Goal: Task Accomplishment & Management: Use online tool/utility

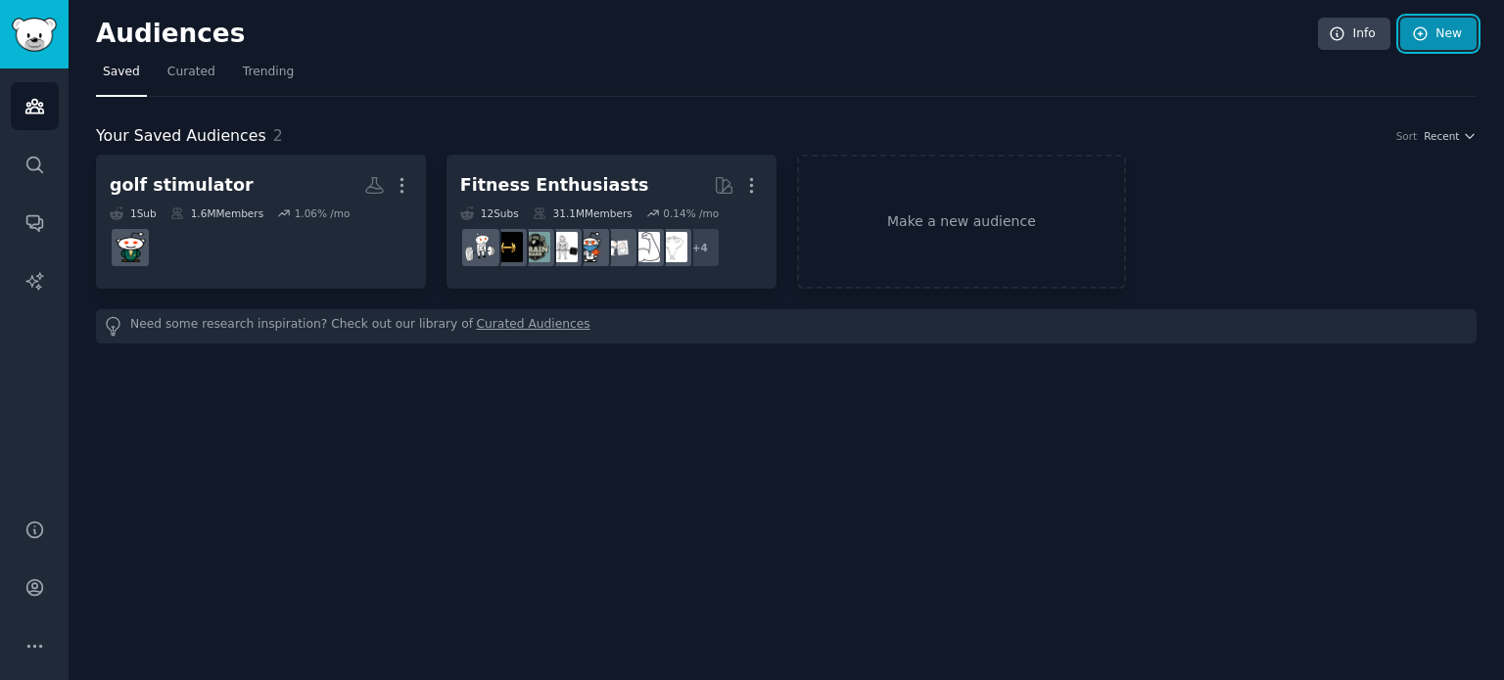
click at [1451, 37] on link "New" at bounding box center [1438, 34] width 76 height 33
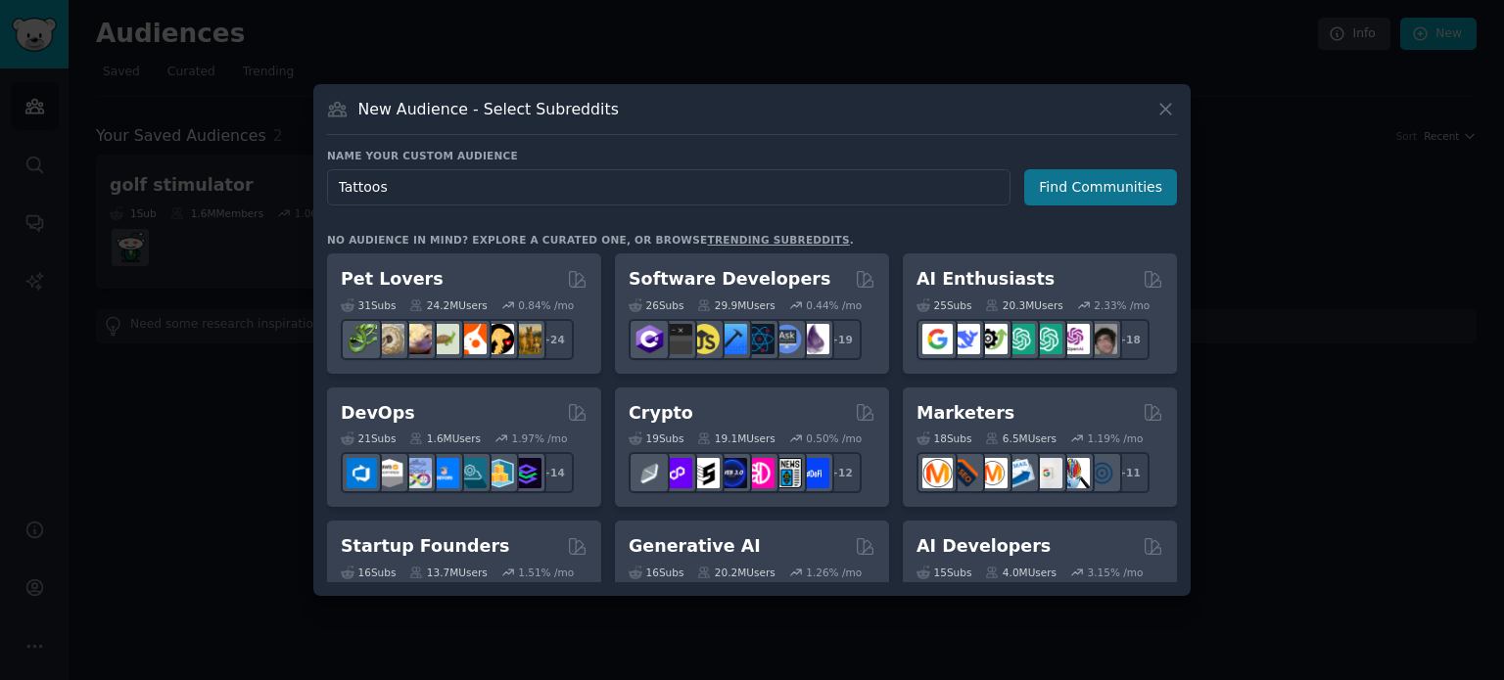
type input "Tattoos"
click at [1089, 187] on button "Find Communities" at bounding box center [1100, 187] width 153 height 36
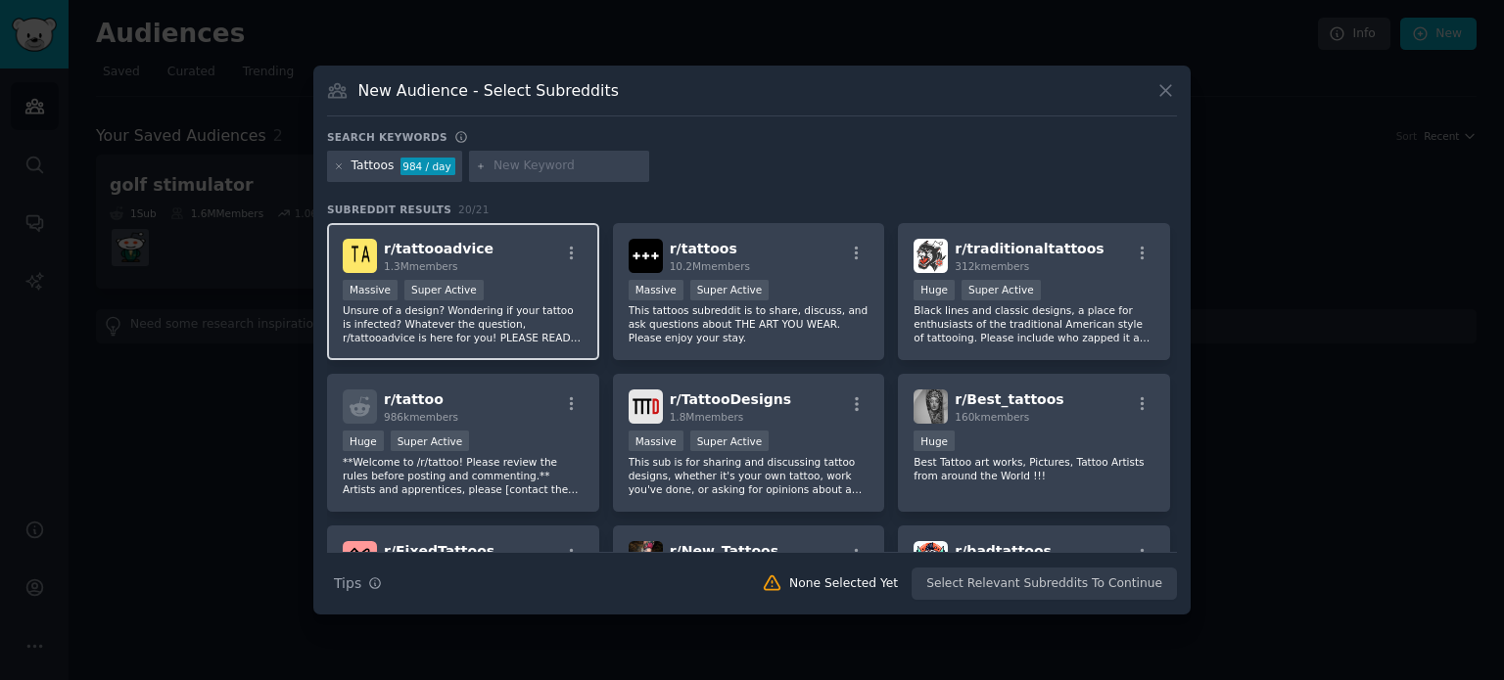
click at [487, 316] on p "Unsure of a design? Wondering if your tattoo is infected? Whatever the question…" at bounding box center [463, 323] width 241 height 41
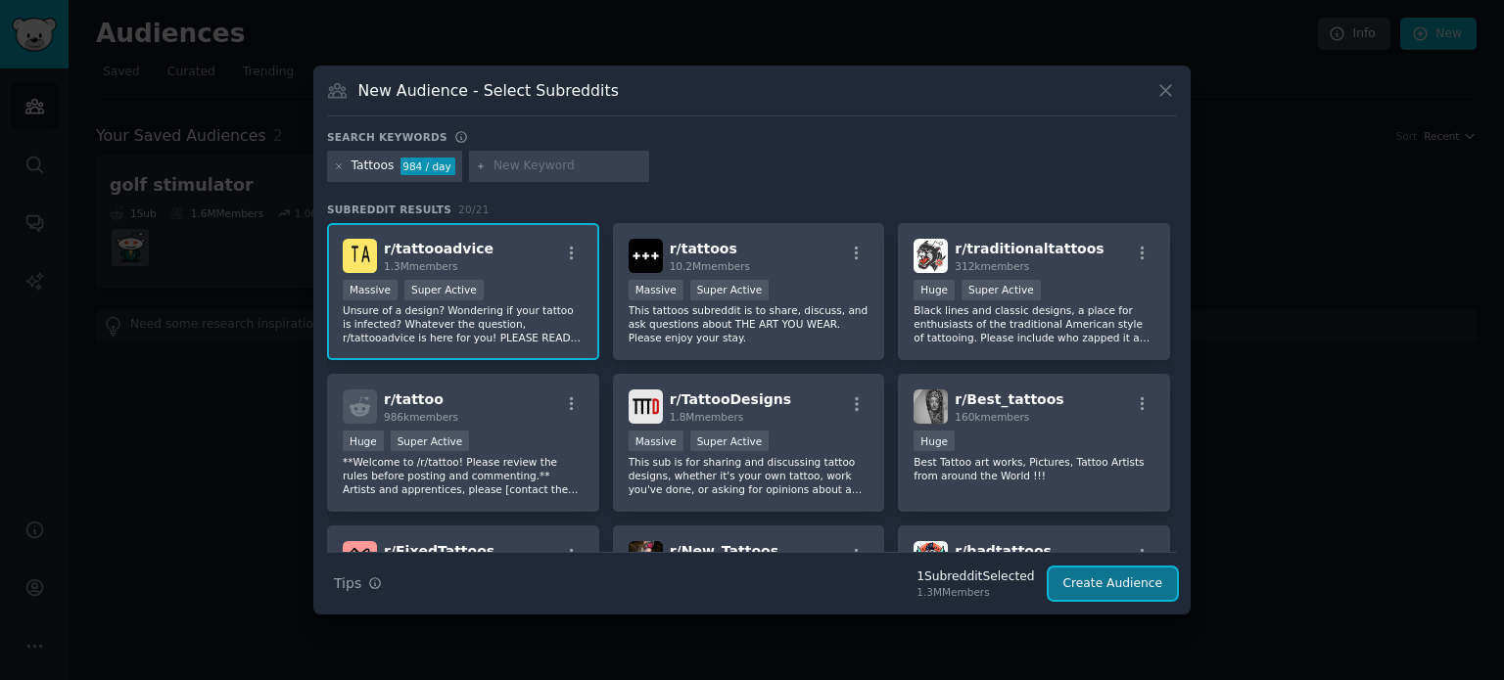
click at [1100, 580] on button "Create Audience" at bounding box center [1113, 584] width 129 height 33
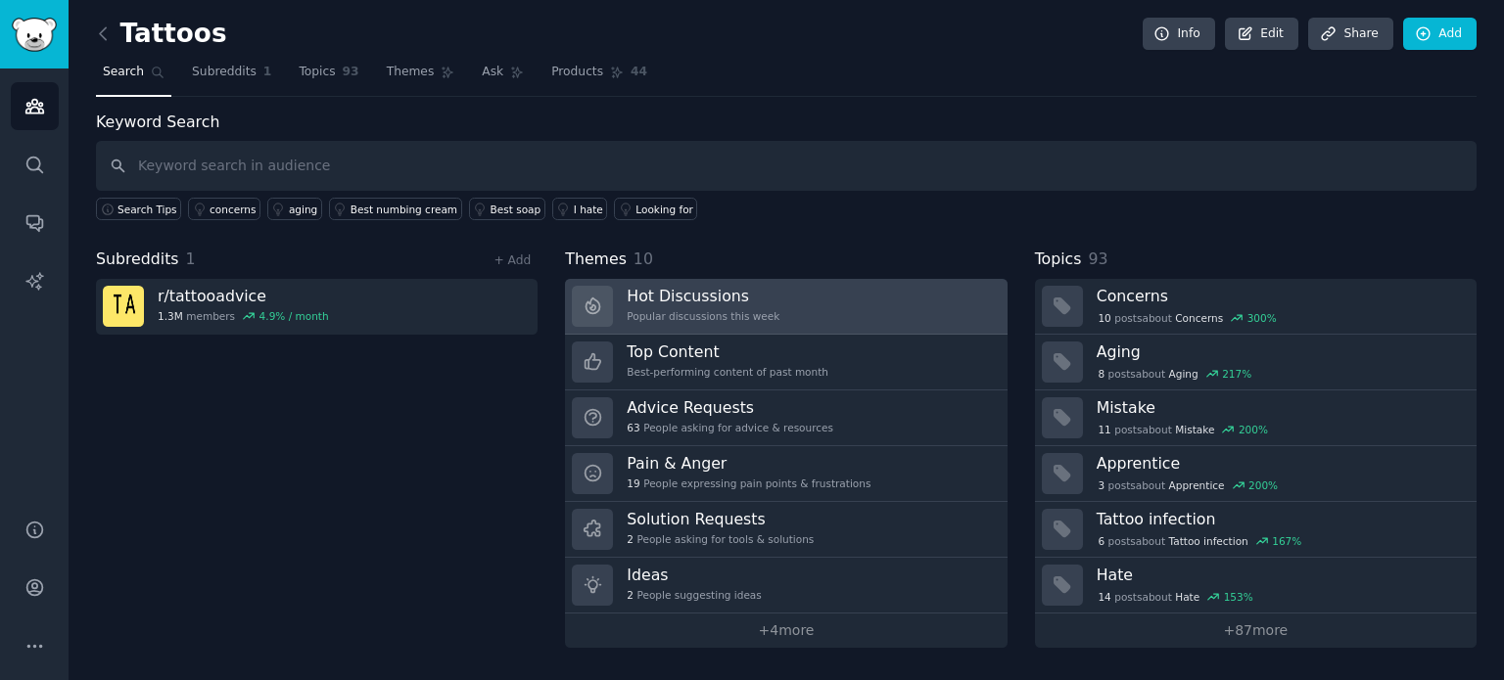
click at [708, 298] on h3 "Hot Discussions" at bounding box center [703, 296] width 153 height 21
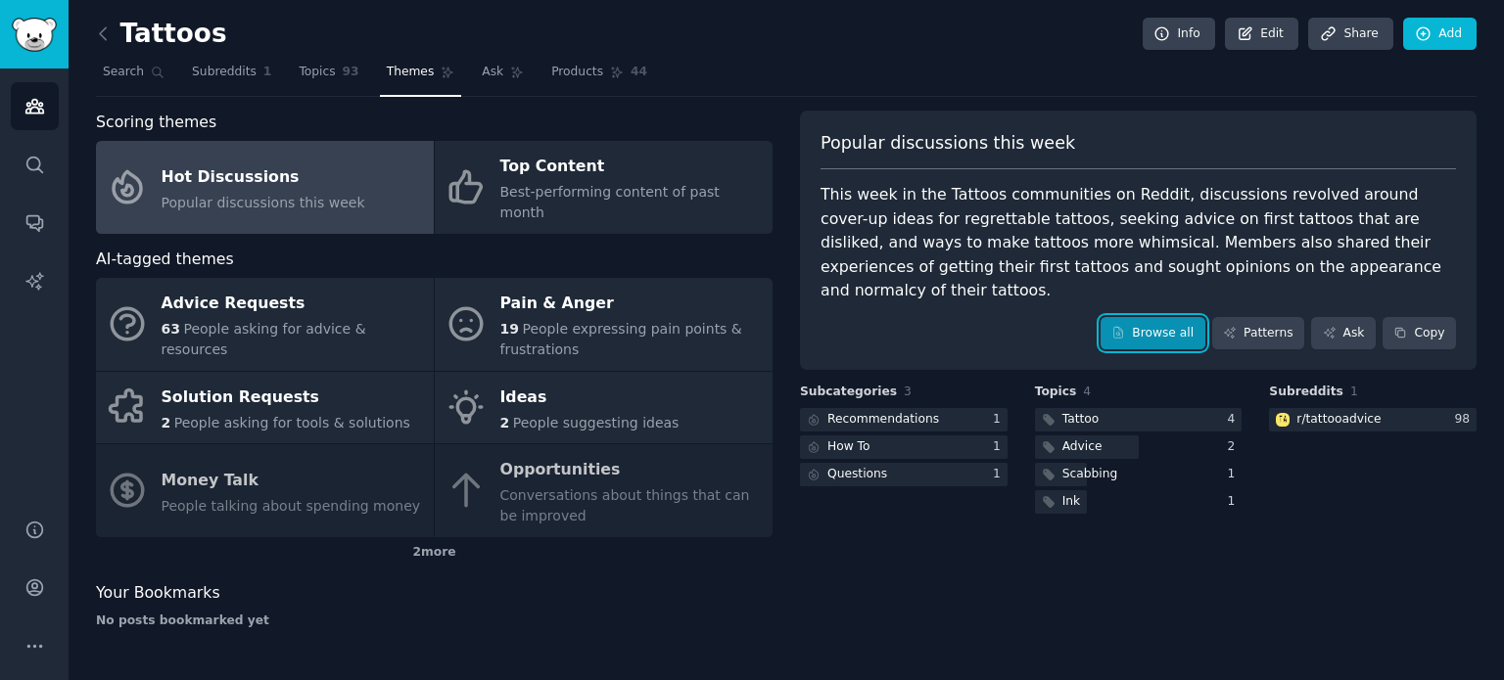
click at [1177, 317] on link "Browse all" at bounding box center [1152, 333] width 105 height 33
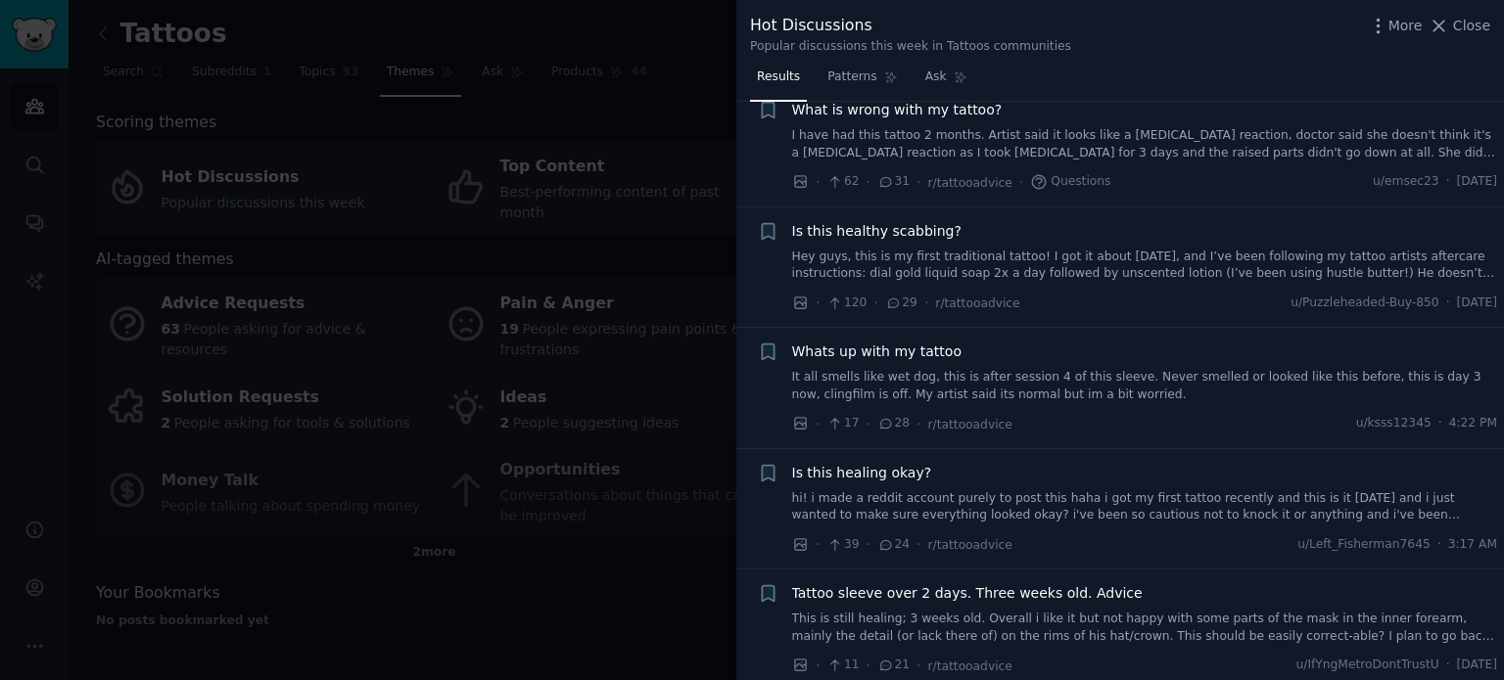
scroll to position [1566, 0]
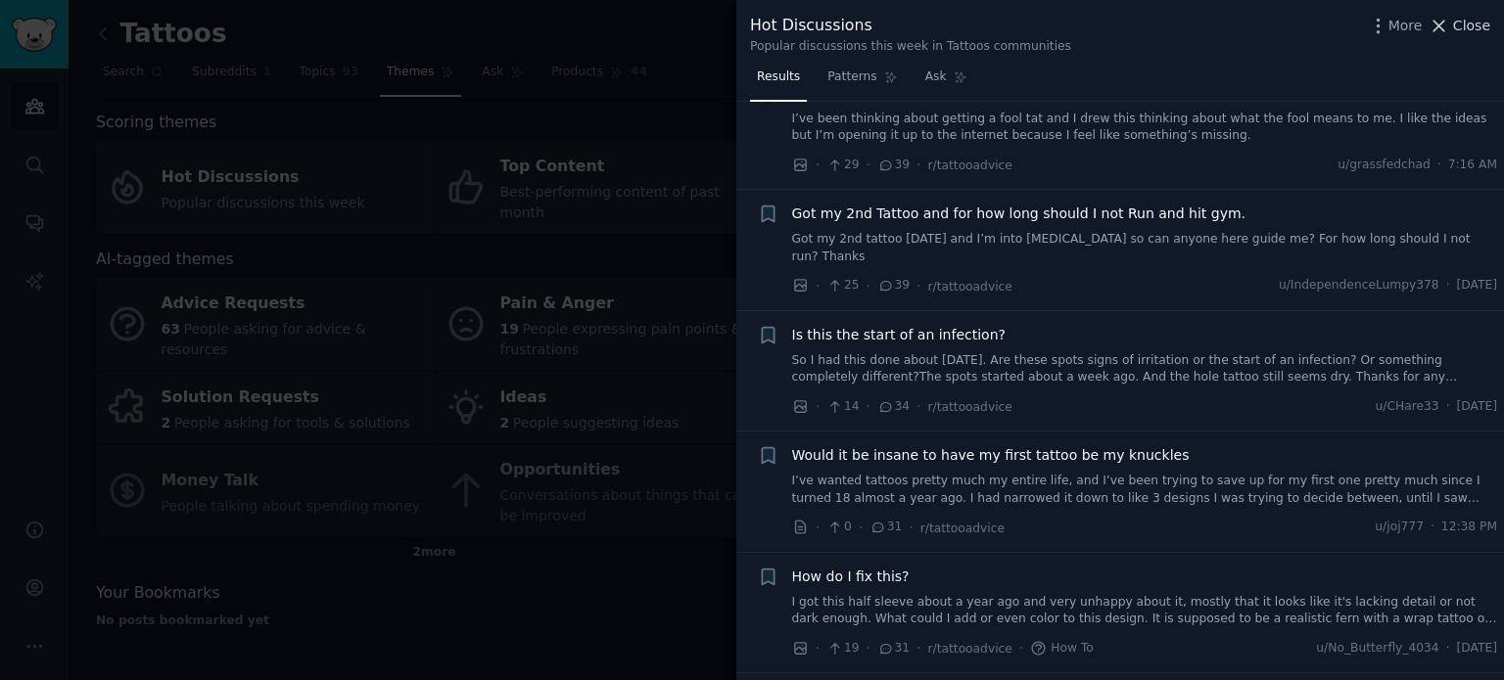
click at [1468, 20] on span "Close" at bounding box center [1471, 26] width 37 height 21
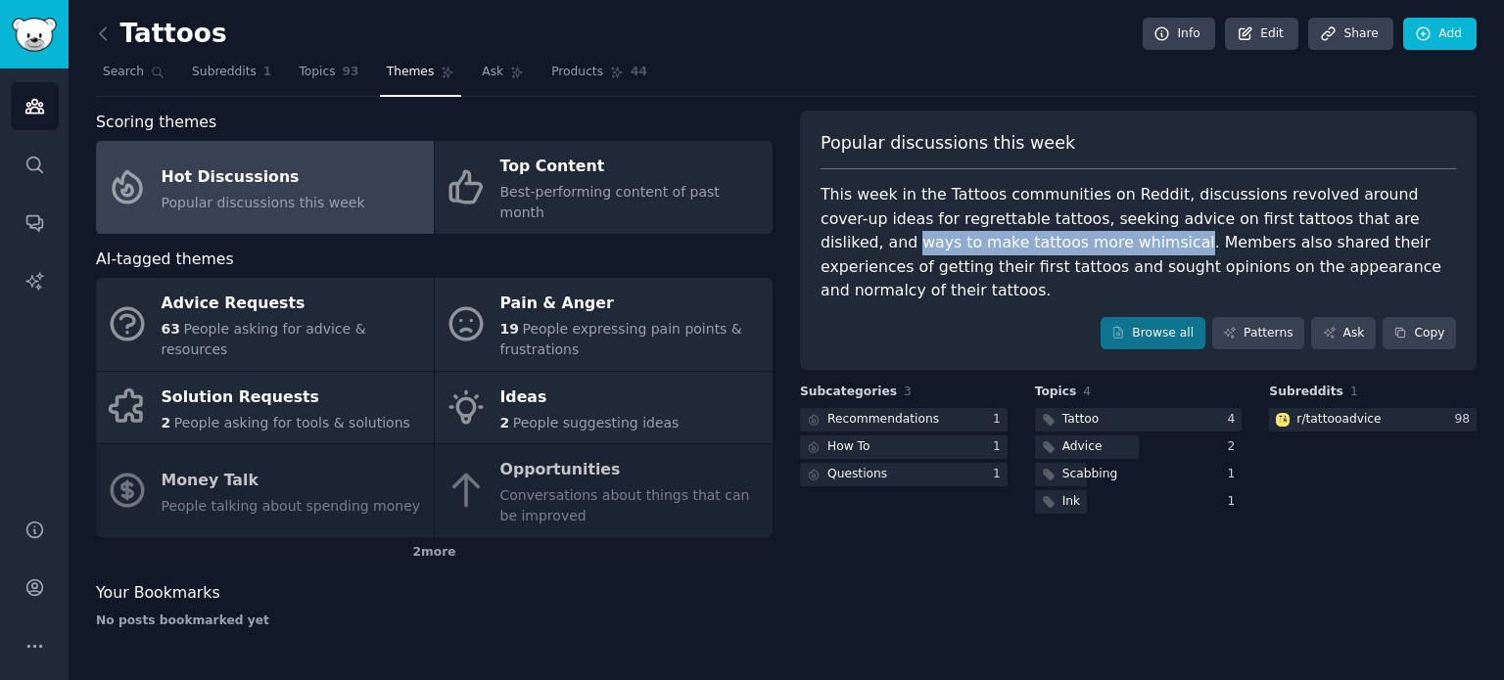
drag, startPoint x: 1333, startPoint y: 217, endPoint x: 979, endPoint y: 249, distance: 355.8
click at [979, 249] on div "This week in the Tattoos communities on Reddit, discussions revolved around cov…" at bounding box center [1137, 243] width 635 height 120
copy div "ways to make tattoos more whimsical"
